Goal: Task Accomplishment & Management: Complete application form

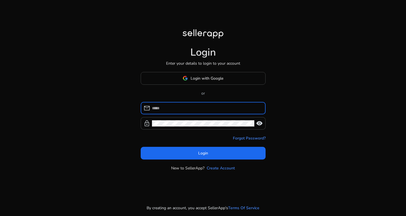
click at [225, 107] on input at bounding box center [206, 108] width 109 height 6
type input "**********"
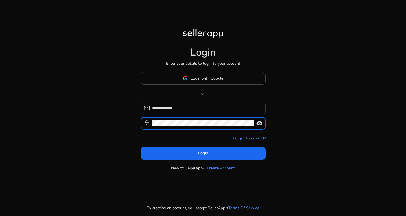
click button "Login" at bounding box center [203, 153] width 125 height 13
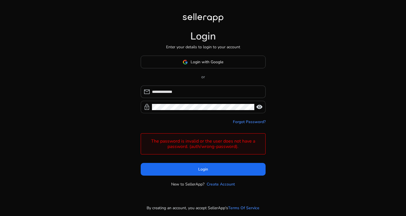
click at [257, 109] on span "visibility" at bounding box center [259, 106] width 7 height 7
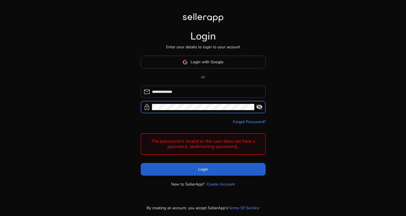
click at [179, 169] on span at bounding box center [203, 169] width 125 height 14
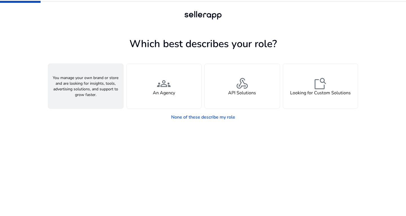
click at [105, 83] on div "person A Seller" at bounding box center [85, 86] width 75 height 45
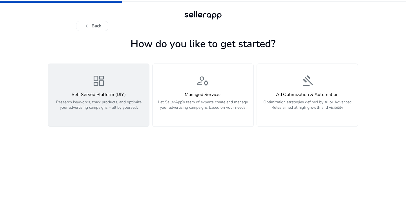
click at [116, 93] on h4 "Self Served Platform (DIY)" at bounding box center [99, 94] width 94 height 5
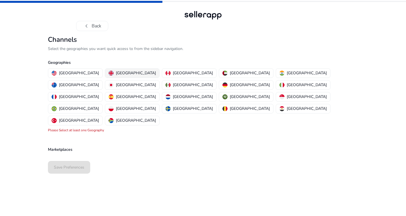
drag, startPoint x: 111, startPoint y: 74, endPoint x: 122, endPoint y: 86, distance: 16.6
click at [116, 74] on p "United Kingdom" at bounding box center [136, 73] width 40 height 6
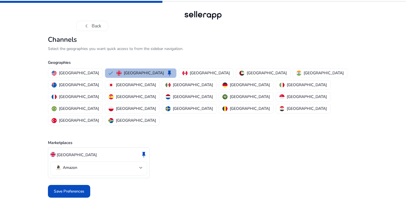
click at [135, 164] on mat-select-trigger "Amazon" at bounding box center [97, 167] width 84 height 7
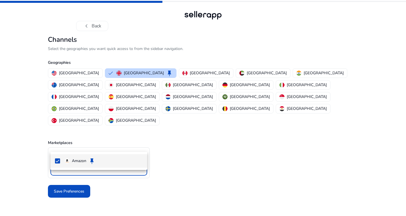
click at [135, 145] on div at bounding box center [203, 108] width 406 height 216
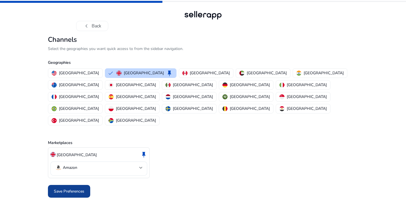
click at [80, 188] on span "Save Preferences" at bounding box center [69, 191] width 30 height 6
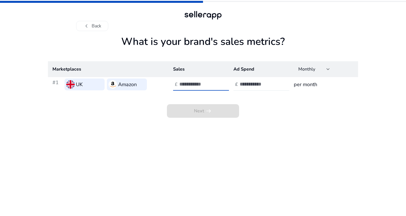
click at [191, 84] on input "number" at bounding box center [198, 84] width 38 height 6
type input "****"
click at [266, 87] on input "number" at bounding box center [259, 84] width 38 height 6
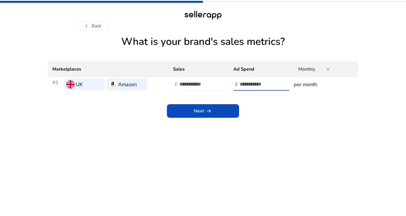
type input "***"
click at [229, 110] on span at bounding box center [203, 111] width 72 height 14
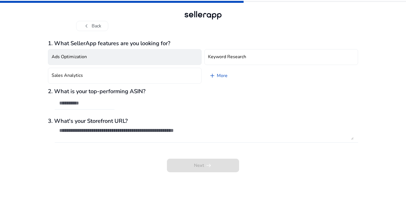
click at [113, 59] on button "Ads Optimization" at bounding box center [125, 57] width 154 height 16
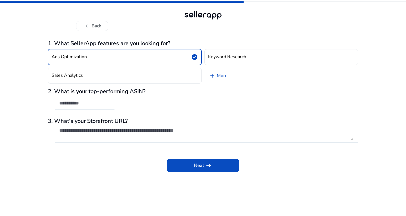
click at [114, 59] on button "Ads Optimization check_circle" at bounding box center [125, 57] width 154 height 16
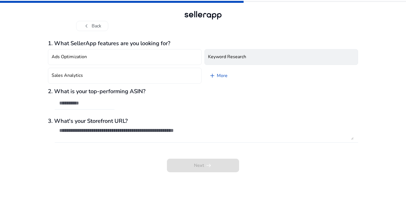
click at [241, 58] on h4 "Keyword Research" at bounding box center [227, 56] width 38 height 5
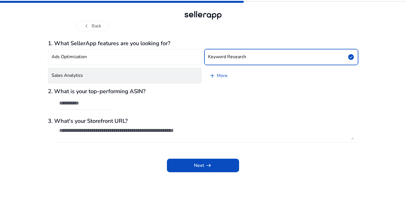
click at [109, 76] on button "Sales Analytics" at bounding box center [125, 76] width 154 height 16
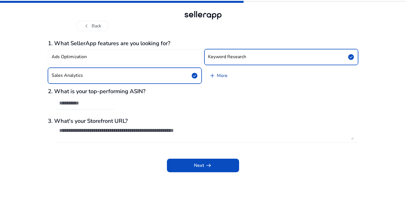
click at [219, 76] on link "add More" at bounding box center [218, 76] width 28 height 16
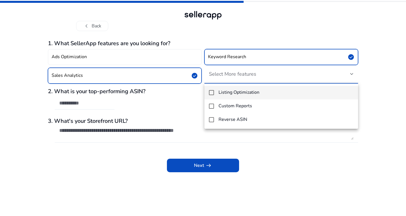
click at [256, 76] on div at bounding box center [203, 108] width 406 height 216
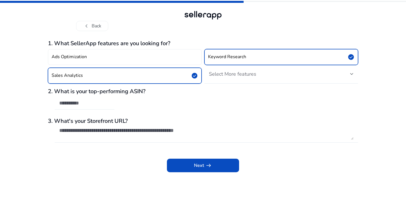
click at [112, 105] on div at bounding box center [85, 103] width 60 height 12
drag, startPoint x: 124, startPoint y: 131, endPoint x: 137, endPoint y: 137, distance: 14.0
click at [125, 131] on textarea at bounding box center [206, 133] width 294 height 12
click at [175, 158] on div "Next arrow_right_alt" at bounding box center [203, 161] width 310 height 21
click at [187, 163] on span at bounding box center [203, 165] width 72 height 14
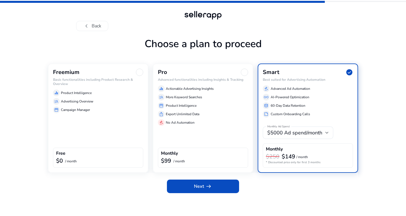
click at [77, 92] on p "Product Intelligence" at bounding box center [76, 92] width 31 height 5
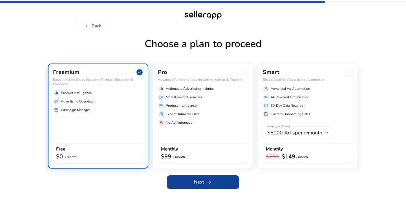
click at [223, 183] on span at bounding box center [203, 182] width 72 height 14
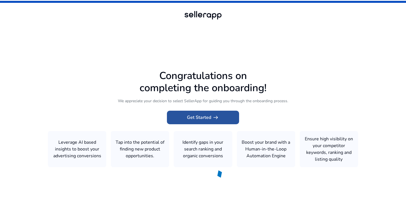
click at [204, 118] on span "Get Started arrow_right_alt" at bounding box center [203, 117] width 32 height 7
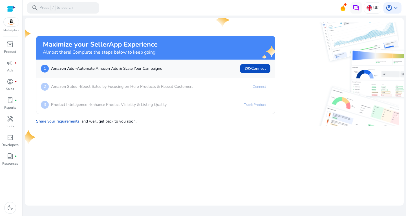
click at [92, 91] on div "2 Amazon Sales - Boost Sales by Focusing on Hero Products & Repeat Customers" at bounding box center [117, 86] width 153 height 9
click at [255, 87] on link "Connect" at bounding box center [259, 86] width 22 height 9
click at [262, 106] on link "Track Product" at bounding box center [254, 104] width 31 height 9
click at [191, 129] on mat-card "Maximize your SellerApp Experience Almost there! Complete the steps below to ke…" at bounding box center [214, 111] width 379 height 187
click at [253, 65] on span "link Connect" at bounding box center [254, 68] width 21 height 7
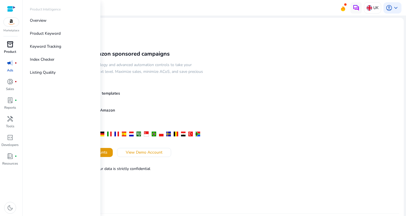
click at [10, 48] on div "inventory_2" at bounding box center [10, 44] width 16 height 9
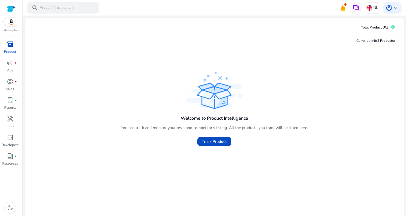
click at [6, 20] on img at bounding box center [11, 22] width 15 height 8
click at [9, 9] on div at bounding box center [11, 9] width 8 height 6
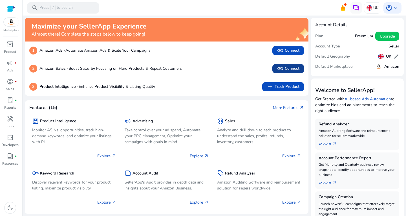
click at [277, 71] on span "link" at bounding box center [280, 68] width 7 height 7
